Goal: Find specific page/section: Find specific page/section

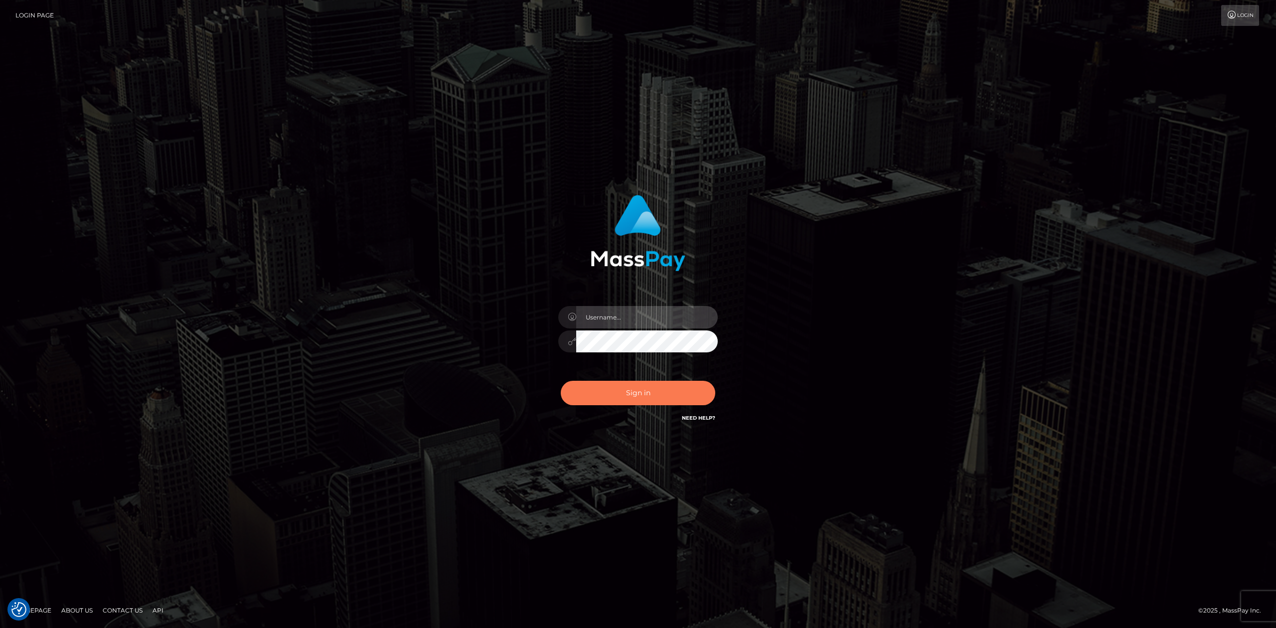
type input "Allen.megabonanza"
click at [646, 395] on button "Sign in" at bounding box center [638, 393] width 155 height 24
drag, startPoint x: 1044, startPoint y: 303, endPoint x: 1057, endPoint y: 340, distance: 39.1
click at [1057, 340] on div "Allen.megabonanza" at bounding box center [638, 314] width 1276 height 403
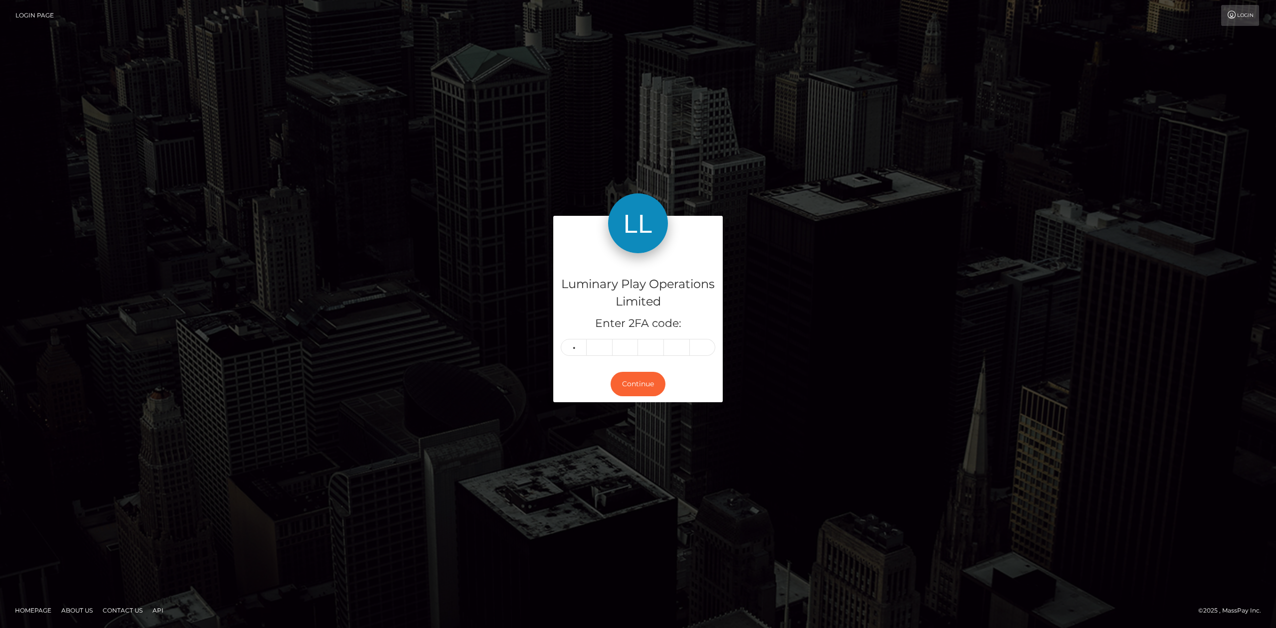
type input "4"
type input "9"
type input "7"
type input "6"
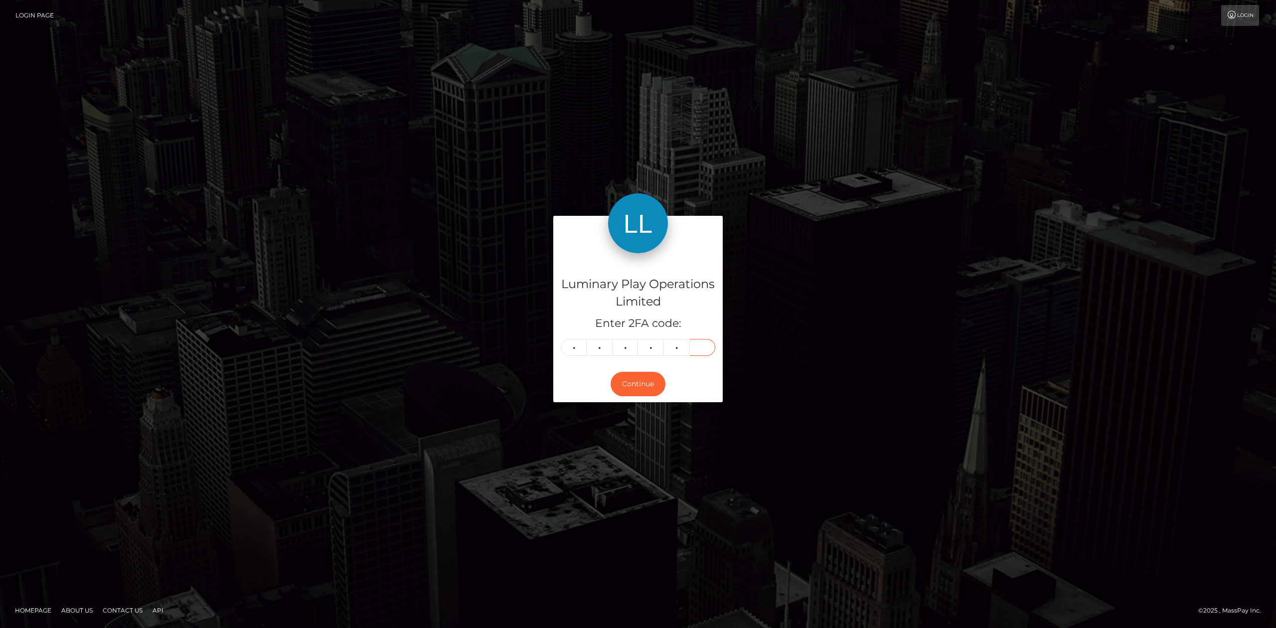
type input "3"
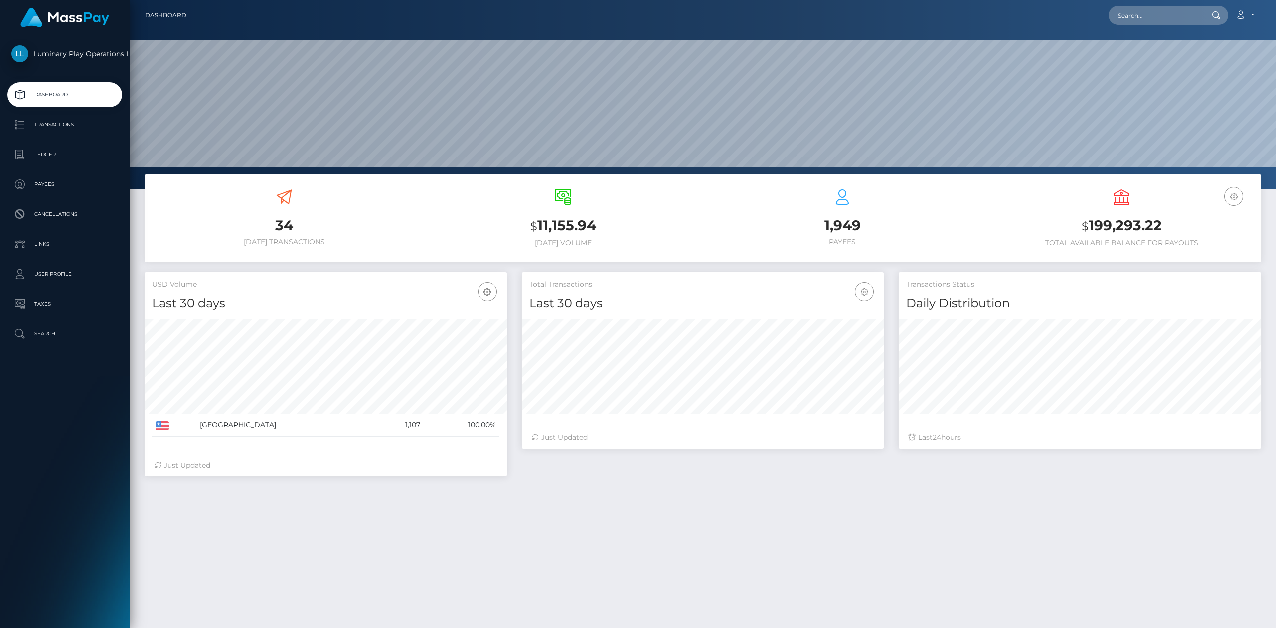
scroll to position [175, 362]
click at [1162, 8] on input "text" at bounding box center [1156, 15] width 94 height 19
paste input "#379346"
paste input "#"
type input "#379346"
